Goal: Task Accomplishment & Management: Complete application form

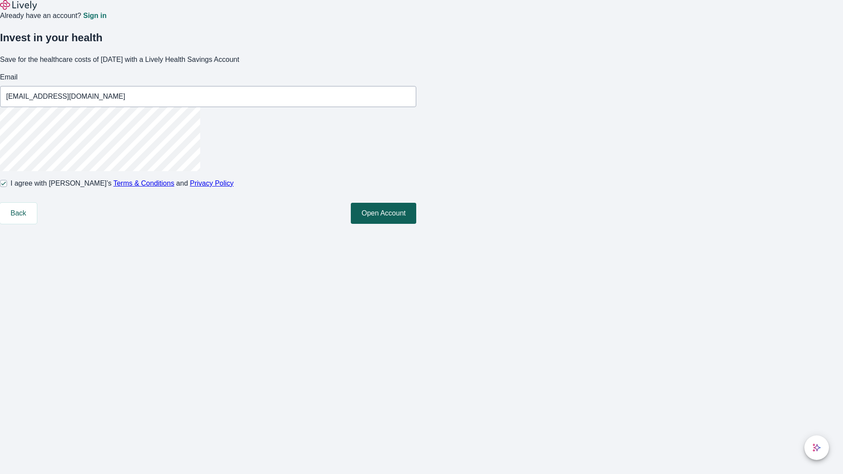
click at [416, 224] on button "Open Account" at bounding box center [383, 213] width 65 height 21
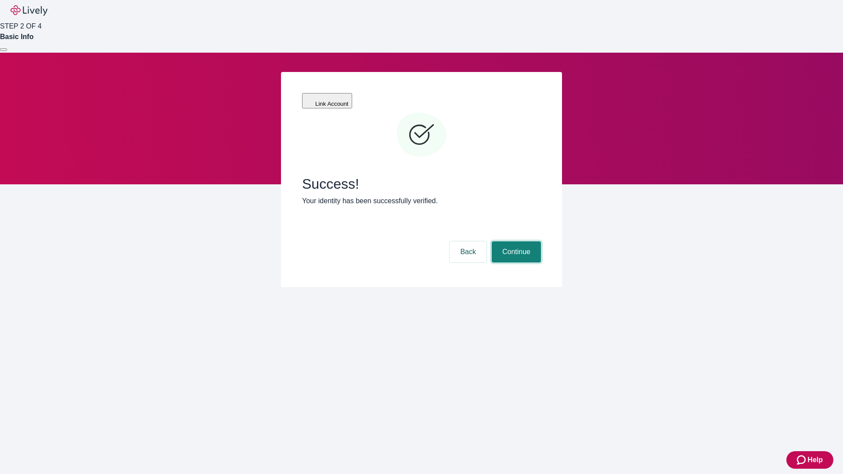
click at [515, 241] on button "Continue" at bounding box center [516, 251] width 49 height 21
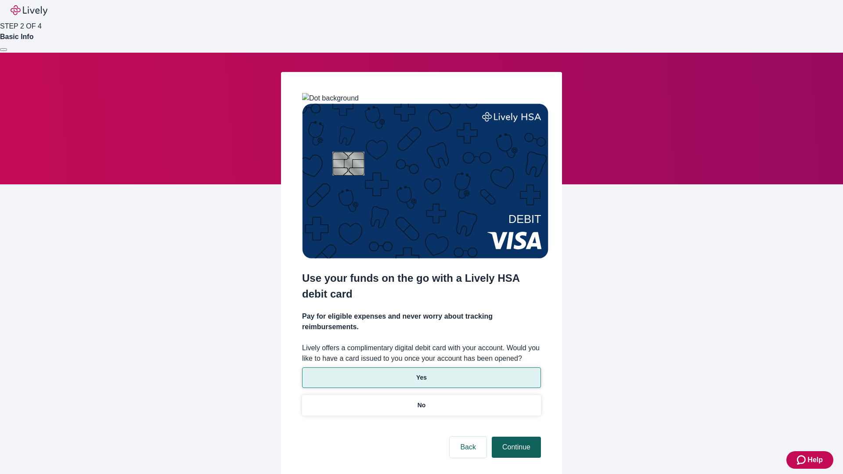
click at [421, 401] on p "No" at bounding box center [422, 405] width 8 height 9
click at [515, 437] on button "Continue" at bounding box center [516, 447] width 49 height 21
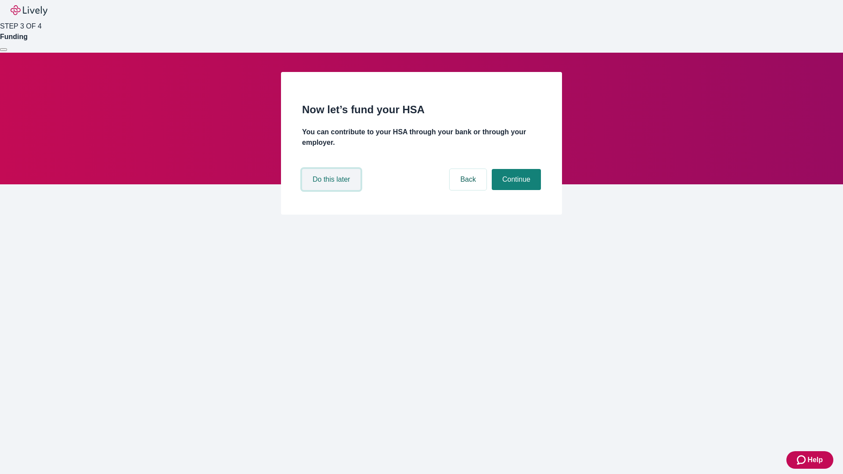
click at [332, 190] on button "Do this later" at bounding box center [331, 179] width 58 height 21
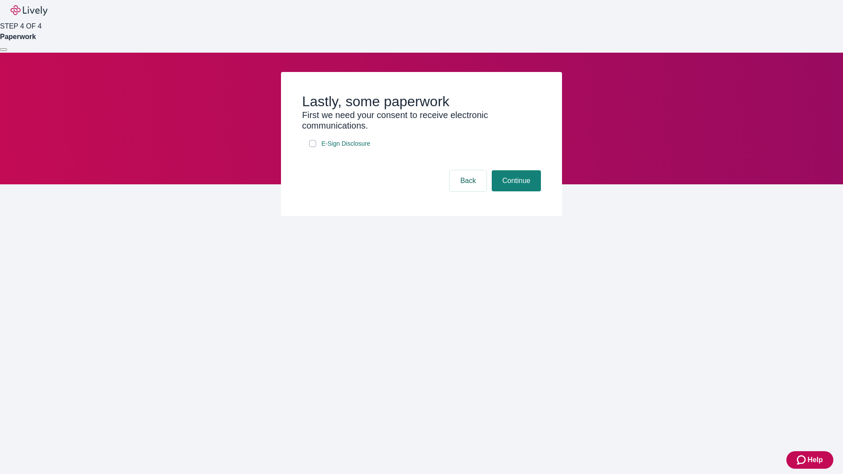
click at [313, 147] on input "E-Sign Disclosure" at bounding box center [312, 143] width 7 height 7
checkbox input "true"
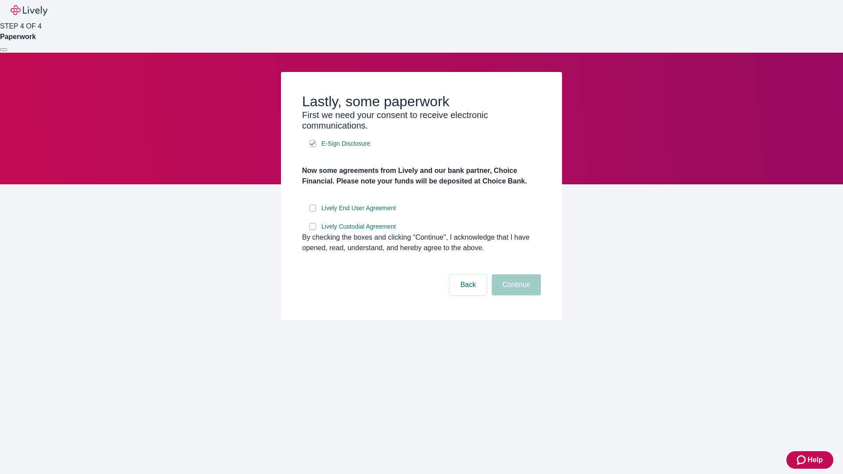
click at [313, 212] on input "Lively End User Agreement" at bounding box center [312, 208] width 7 height 7
checkbox input "true"
click at [313, 230] on input "Lively Custodial Agreement" at bounding box center [312, 226] width 7 height 7
checkbox input "true"
click at [515, 296] on button "Continue" at bounding box center [516, 284] width 49 height 21
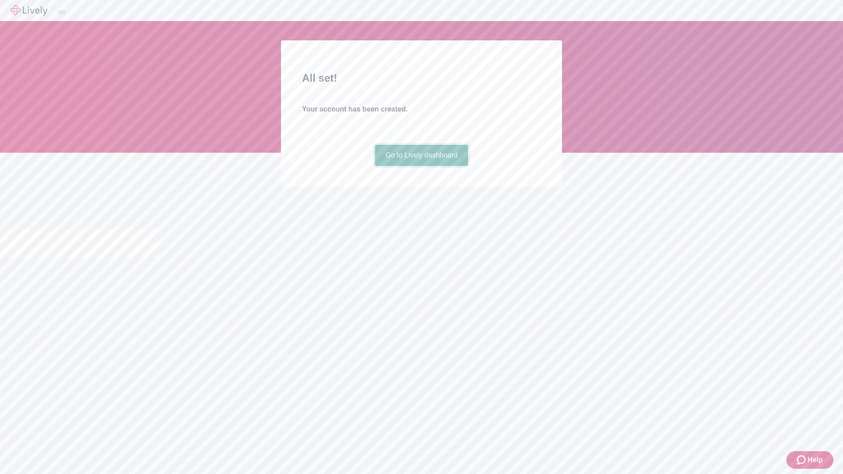
click at [421, 166] on link "Go to Lively dashboard" at bounding box center [422, 155] width 94 height 21
